Goal: Information Seeking & Learning: Check status

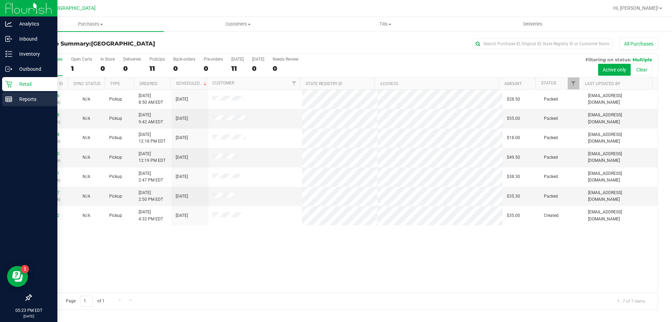
click at [24, 103] on div "Reports" at bounding box center [29, 99] width 55 height 14
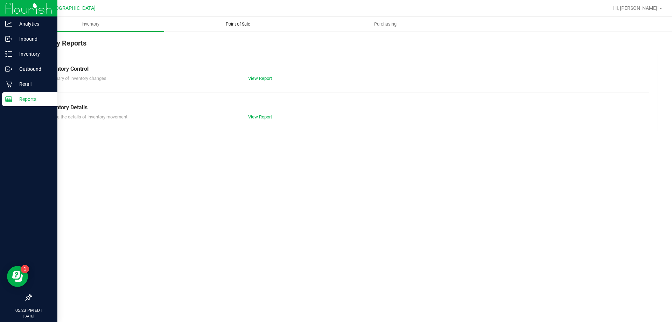
click at [235, 20] on uib-tab-heading "Point of Sale" at bounding box center [237, 24] width 147 height 14
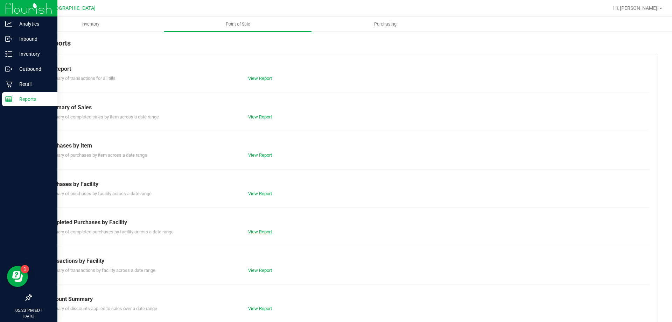
click at [259, 229] on link "View Report" at bounding box center [260, 231] width 24 height 5
